Goal: Information Seeking & Learning: Learn about a topic

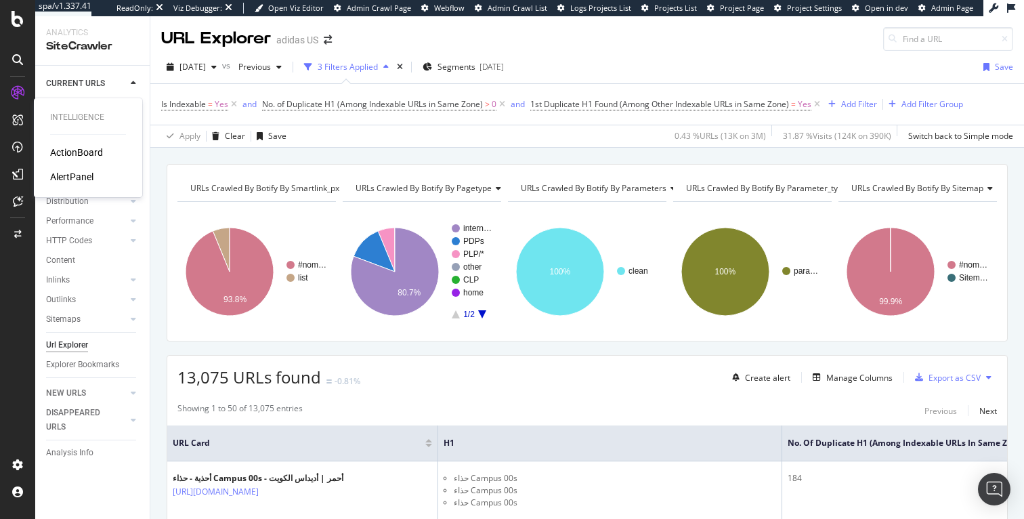
click at [66, 177] on div "AlertPanel" at bounding box center [71, 177] width 43 height 14
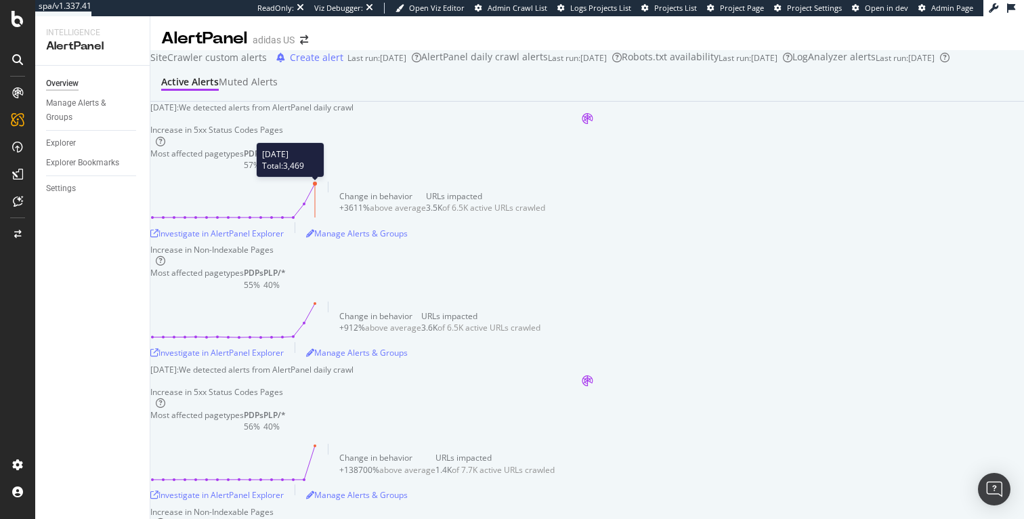
click at [317, 186] on circle at bounding box center [315, 183] width 4 height 4
click at [284, 239] on div "Investigate in AlertPanel Explorer" at bounding box center [216, 234] width 133 height 12
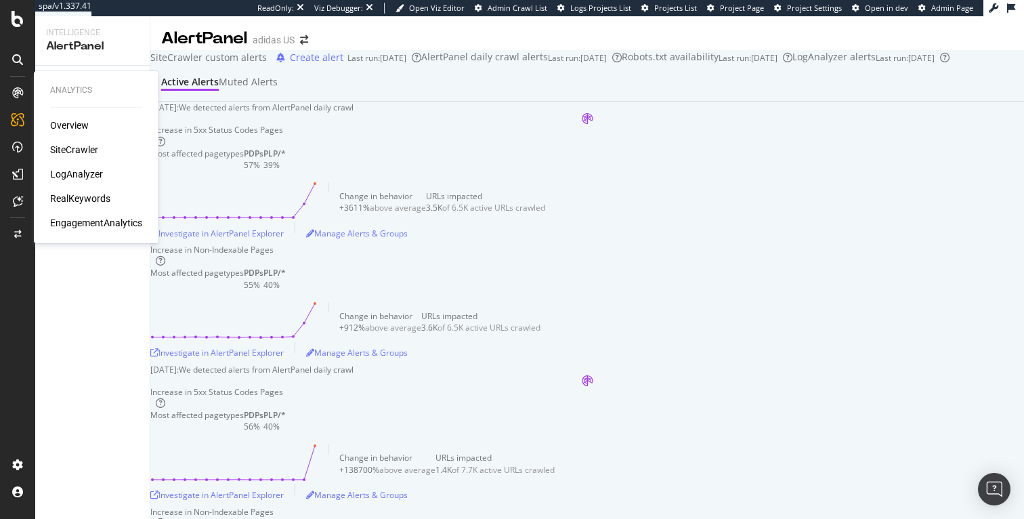
click at [74, 173] on div "LogAnalyzer" at bounding box center [76, 174] width 53 height 14
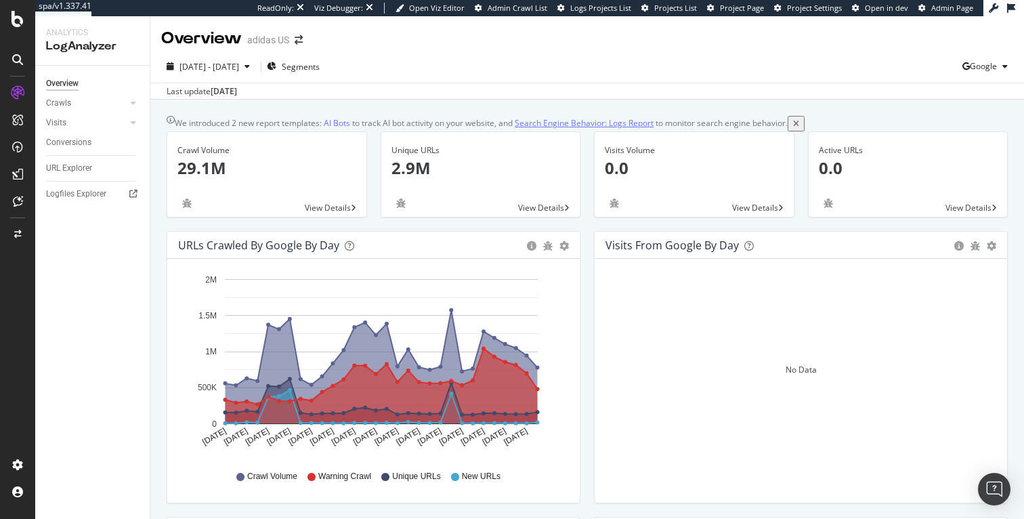
click at [609, 129] on link "Search Engine Behavior: Logs Report" at bounding box center [584, 123] width 139 height 14
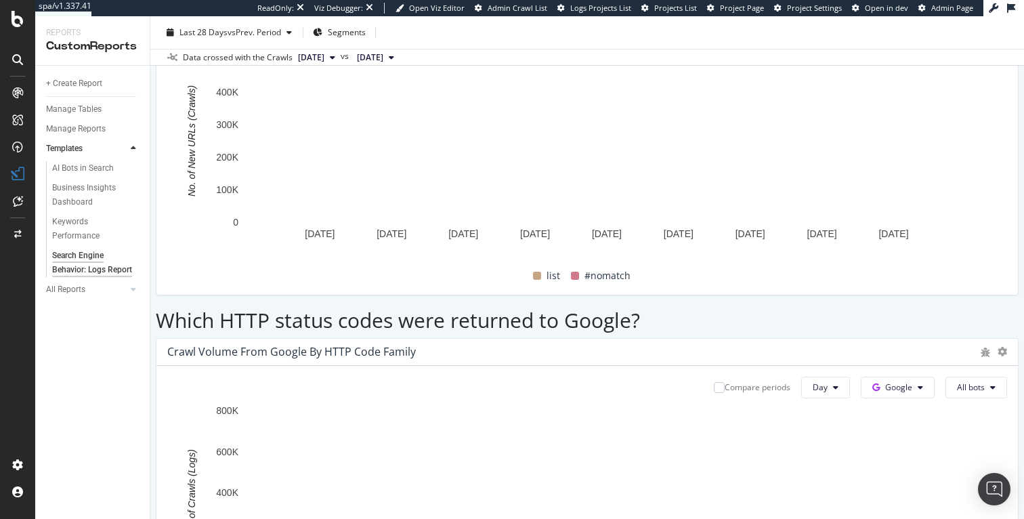
scroll to position [1642, 0]
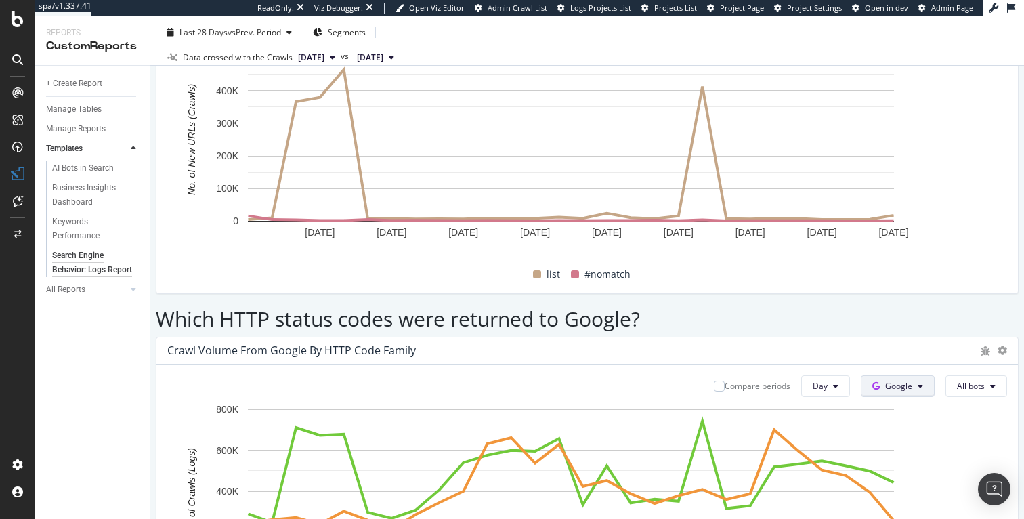
click at [918, 382] on icon at bounding box center [920, 386] width 5 height 8
click at [897, 238] on span "OpenAI" at bounding box center [903, 236] width 50 height 12
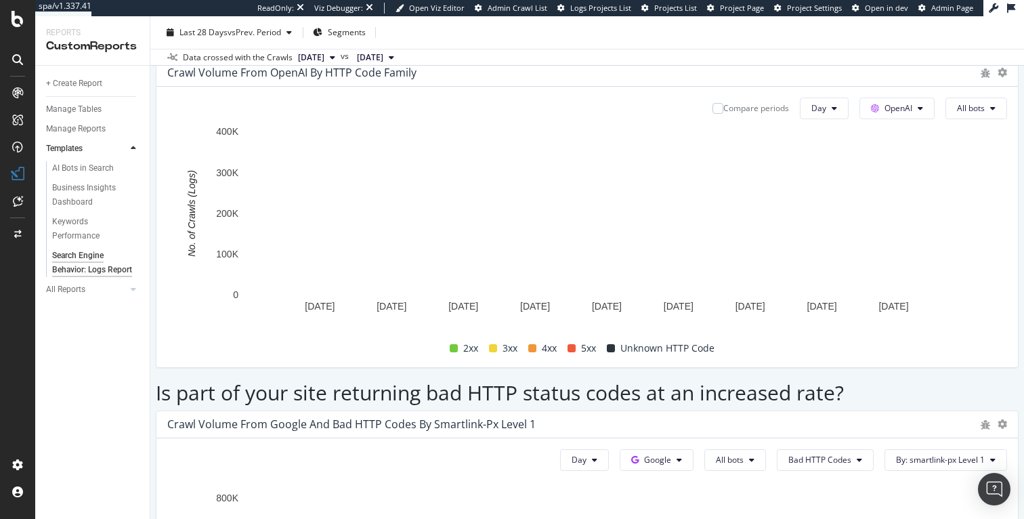
scroll to position [1921, 0]
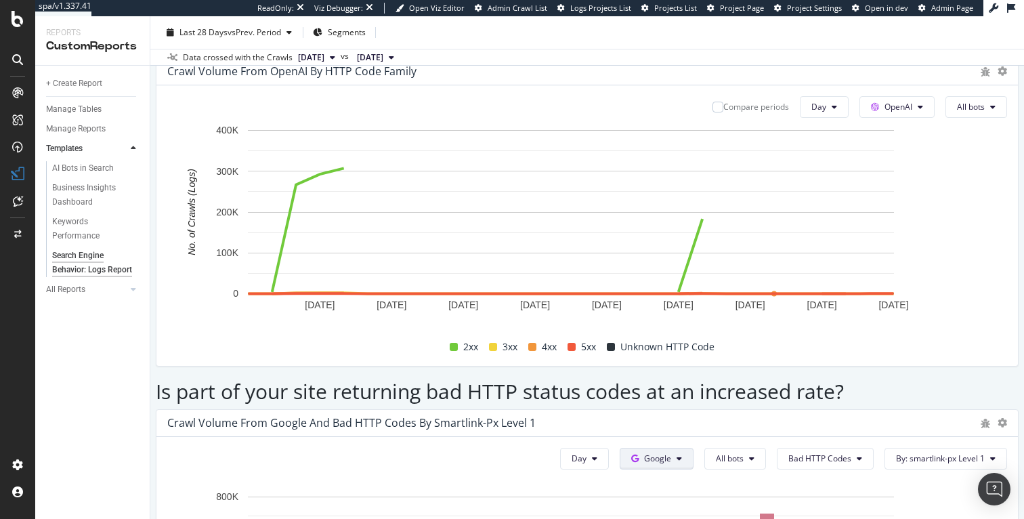
click at [660, 448] on button "Google" at bounding box center [657, 459] width 74 height 22
click at [653, 303] on span "OpenAI" at bounding box center [663, 305] width 50 height 12
click at [896, 452] on span "By: smartlink-px Level 1" at bounding box center [940, 458] width 89 height 12
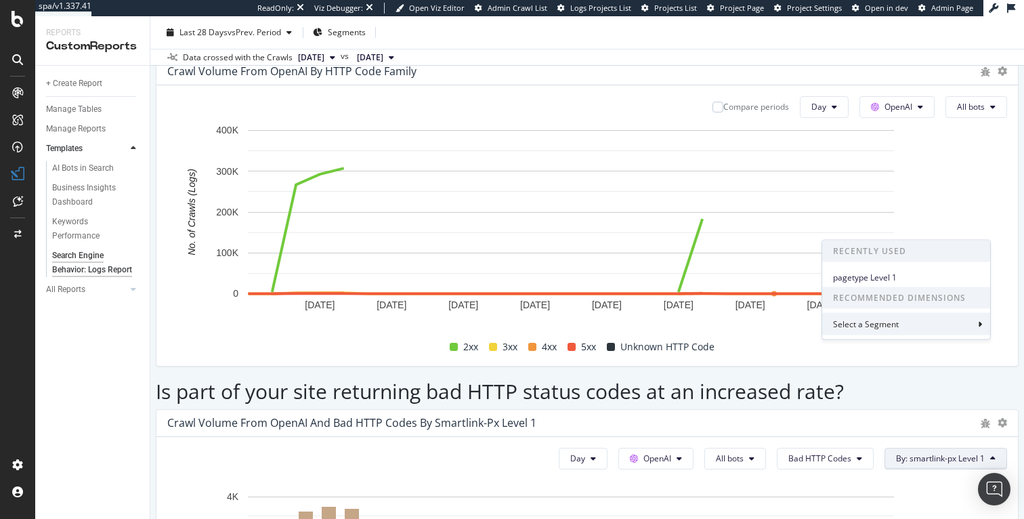
click at [875, 322] on div "Select a Segment" at bounding box center [867, 324] width 68 height 12
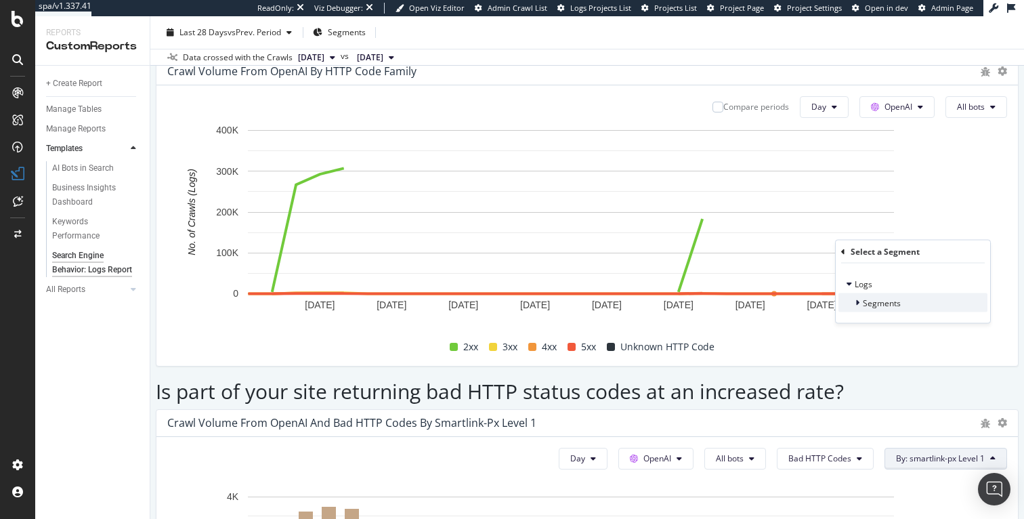
click at [867, 301] on span "Segments" at bounding box center [882, 303] width 38 height 12
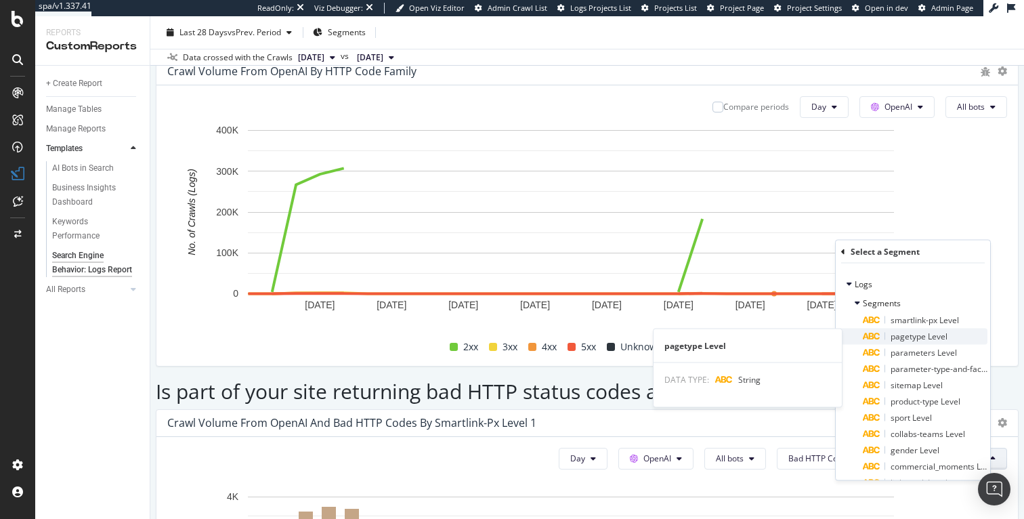
click at [903, 332] on span "pagetype Level" at bounding box center [919, 336] width 57 height 12
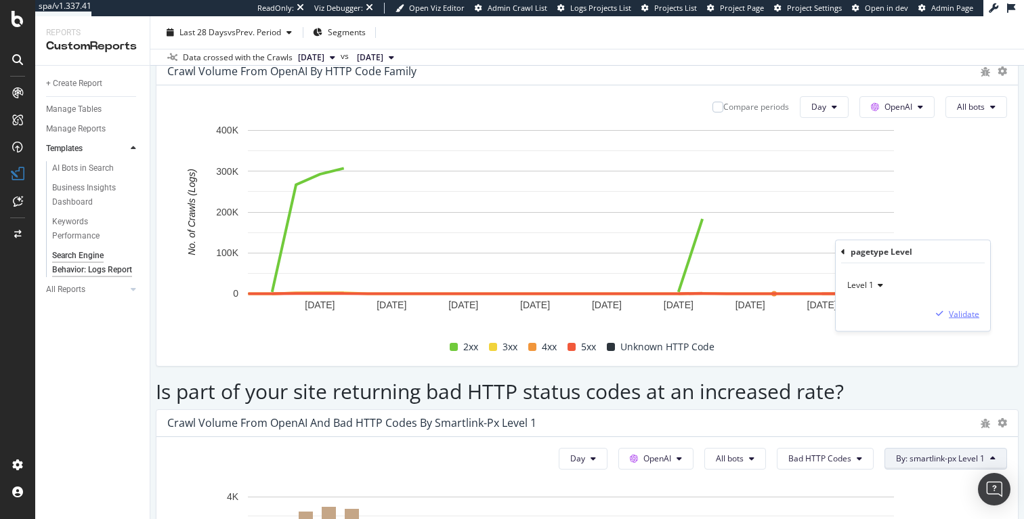
click at [956, 315] on div "Validate" at bounding box center [964, 313] width 30 height 12
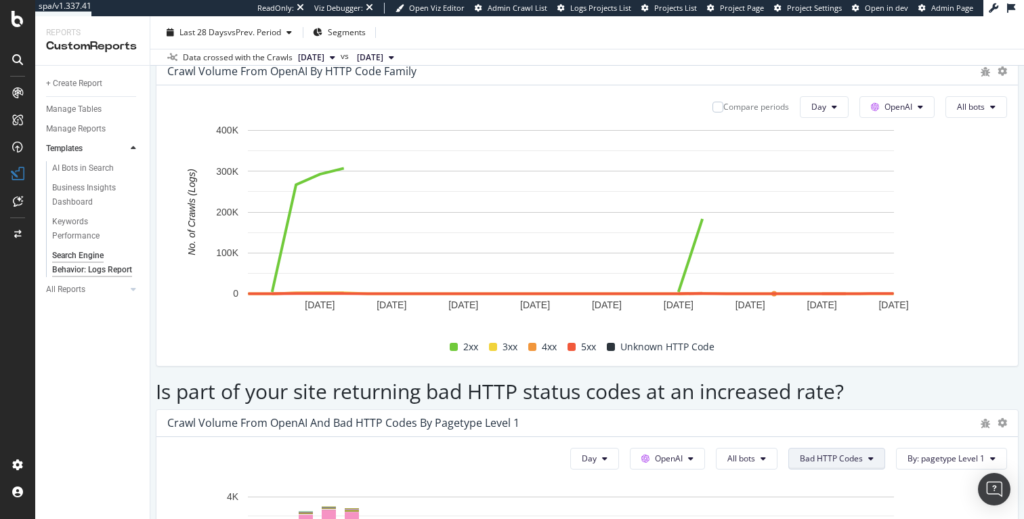
click at [823, 452] on span "Bad HTTP Codes" at bounding box center [831, 458] width 63 height 12
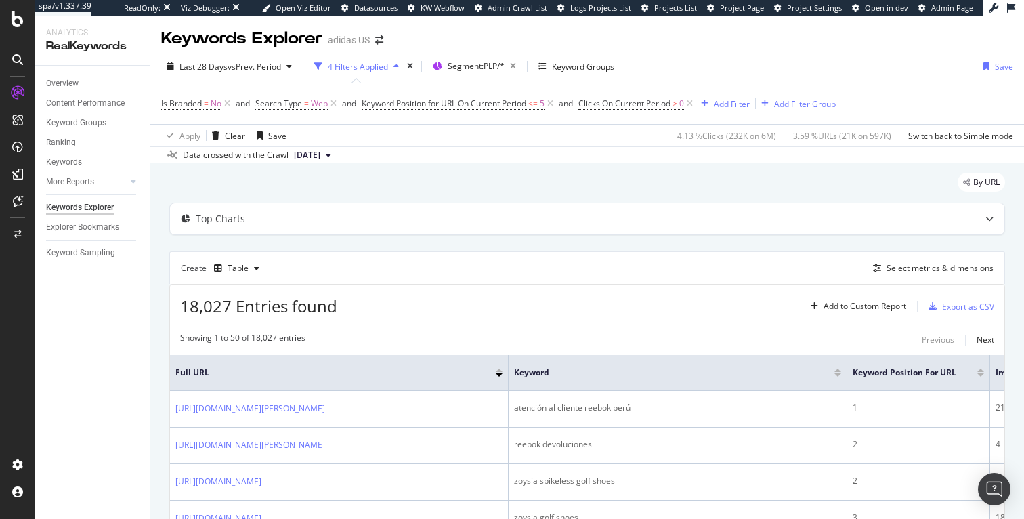
scroll to position [210, 0]
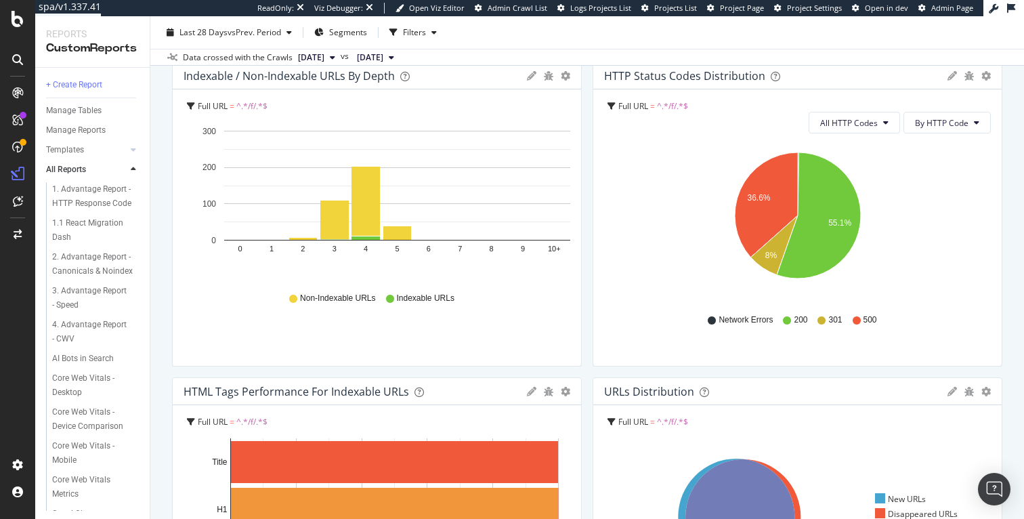
scroll to position [1655, 0]
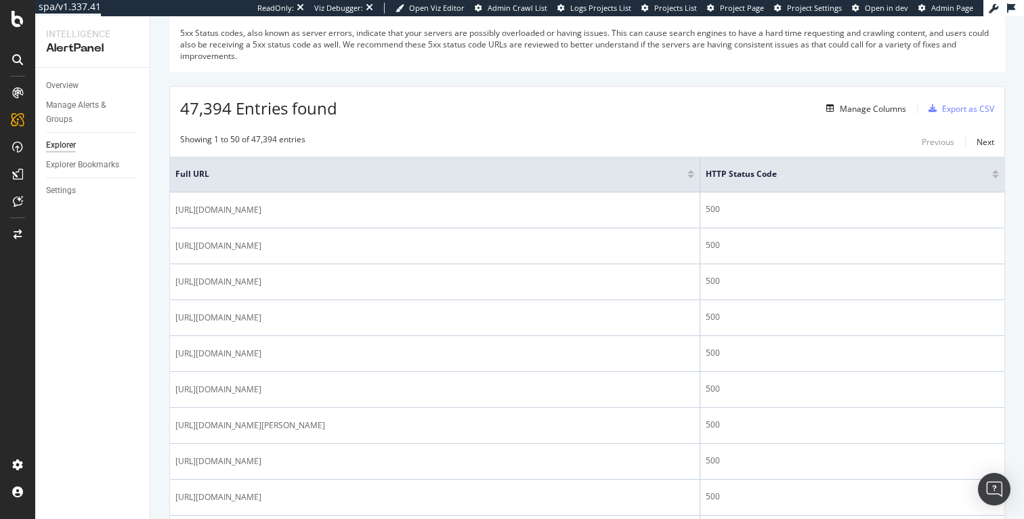
scroll to position [177, 0]
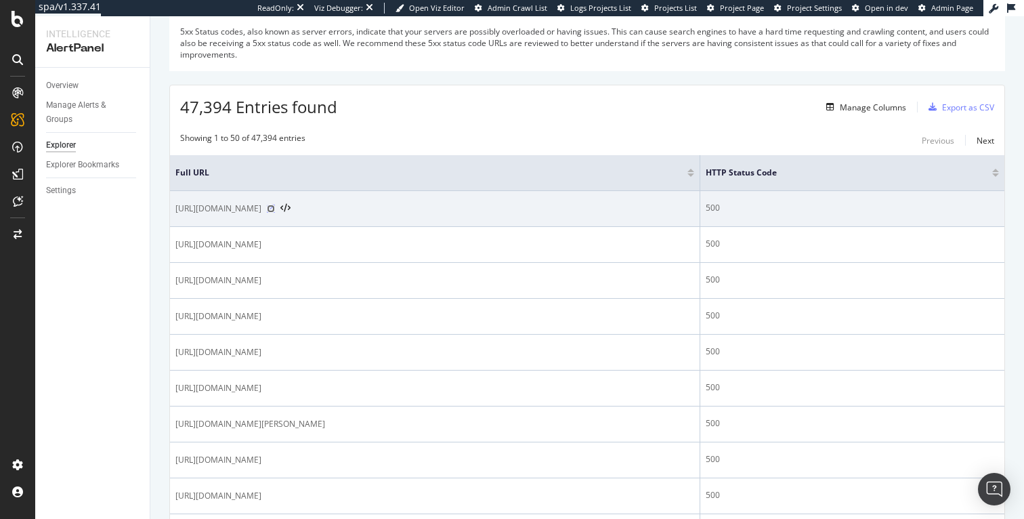
click at [275, 209] on icon at bounding box center [271, 209] width 8 height 8
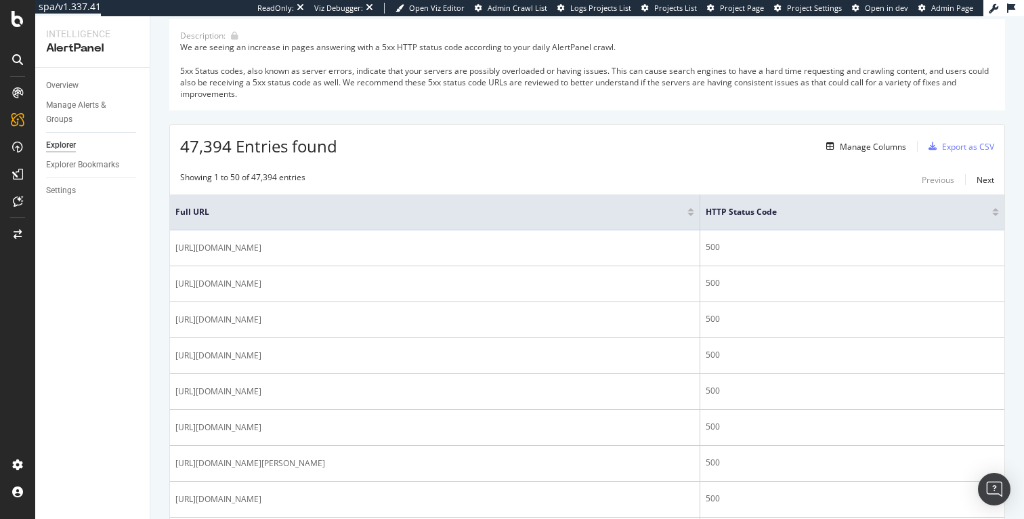
scroll to position [0, 0]
